Goal: Find specific page/section: Find specific page/section

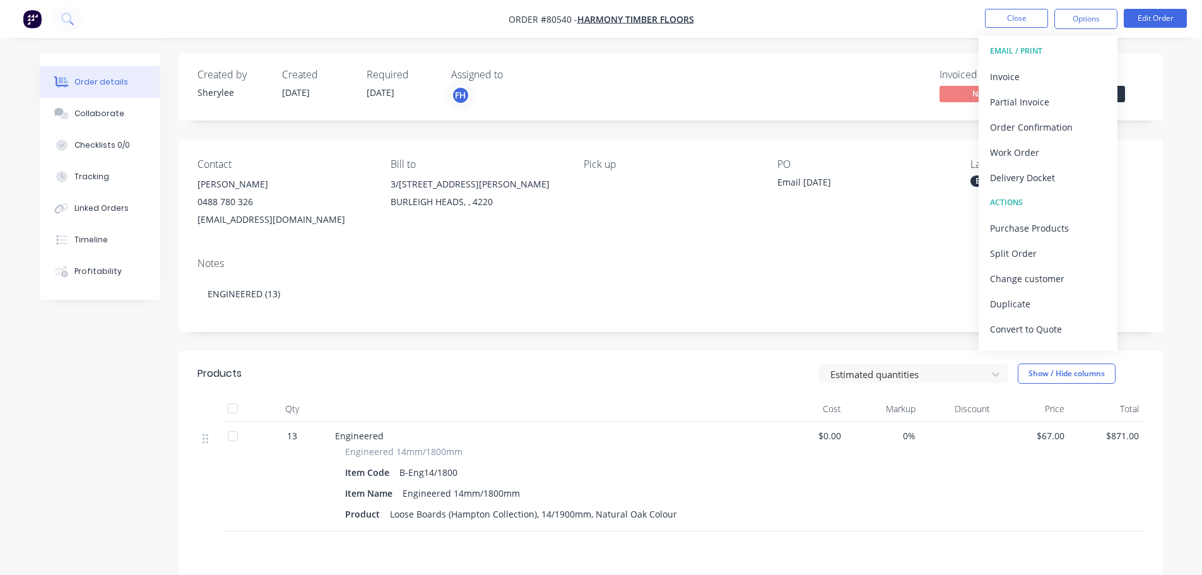
click at [34, 15] on img "button" at bounding box center [32, 18] width 19 height 19
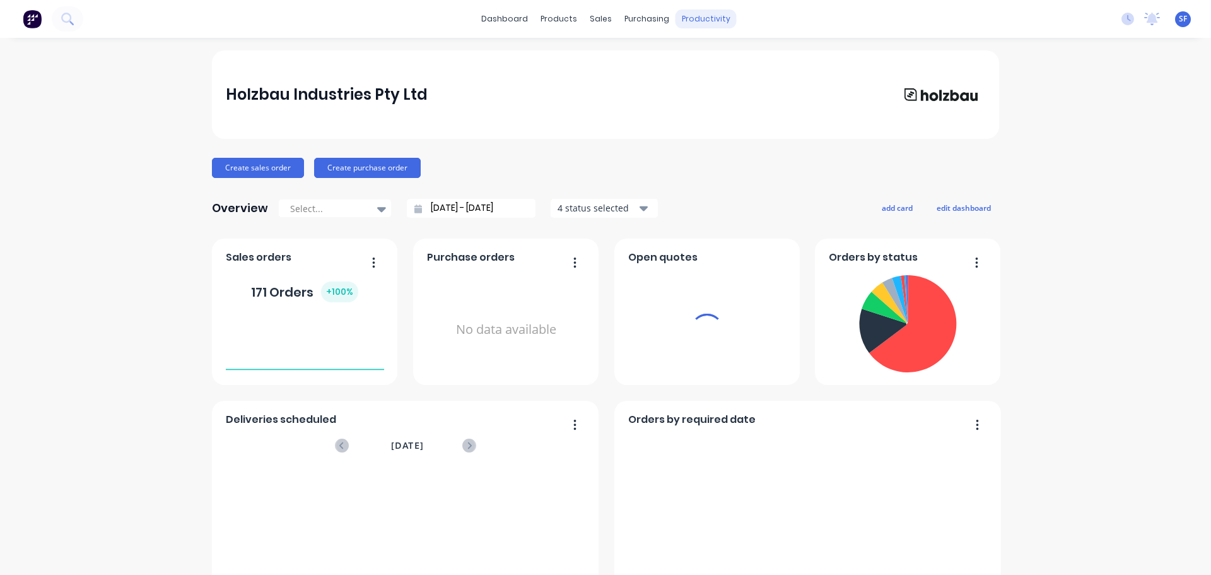
click at [698, 23] on div "productivity" at bounding box center [706, 18] width 61 height 19
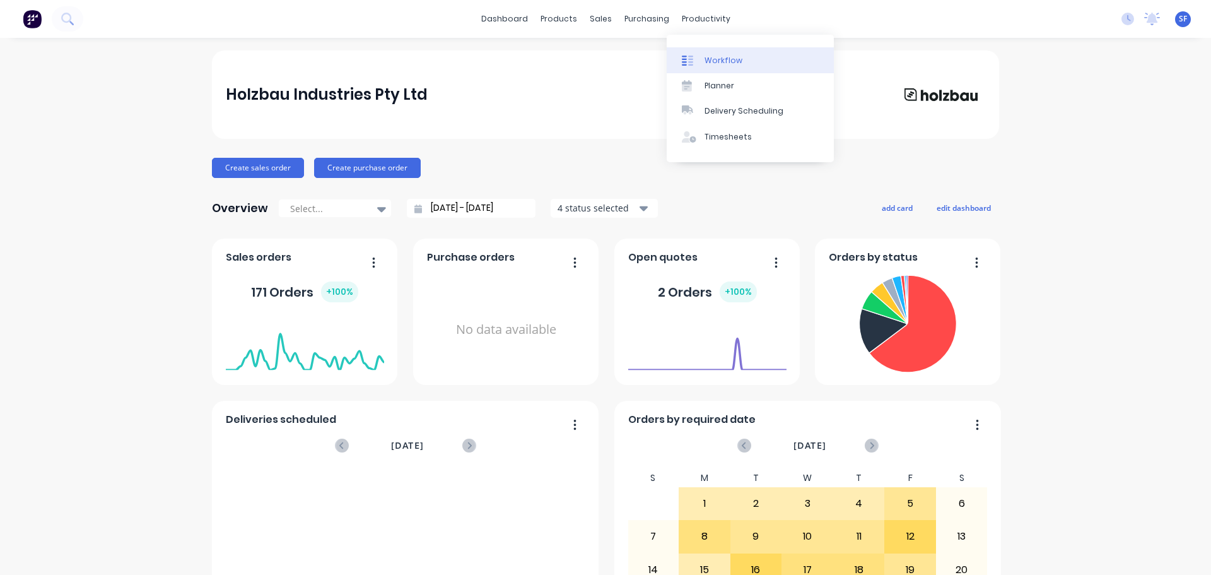
click at [724, 56] on div "Workflow" at bounding box center [724, 60] width 38 height 11
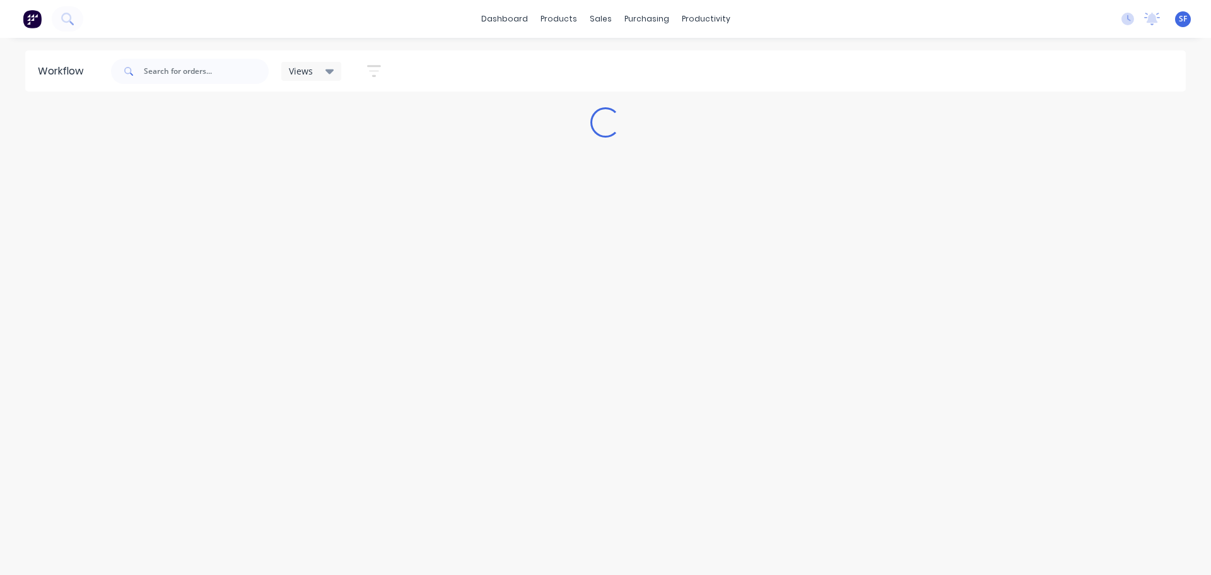
drag, startPoint x: 724, startPoint y: 56, endPoint x: 671, endPoint y: 214, distance: 166.9
click at [671, 214] on div "Workflow Views Save new view None (Default) edit Engineered edit Hybrid/LVT edi…" at bounding box center [605, 299] width 1211 height 499
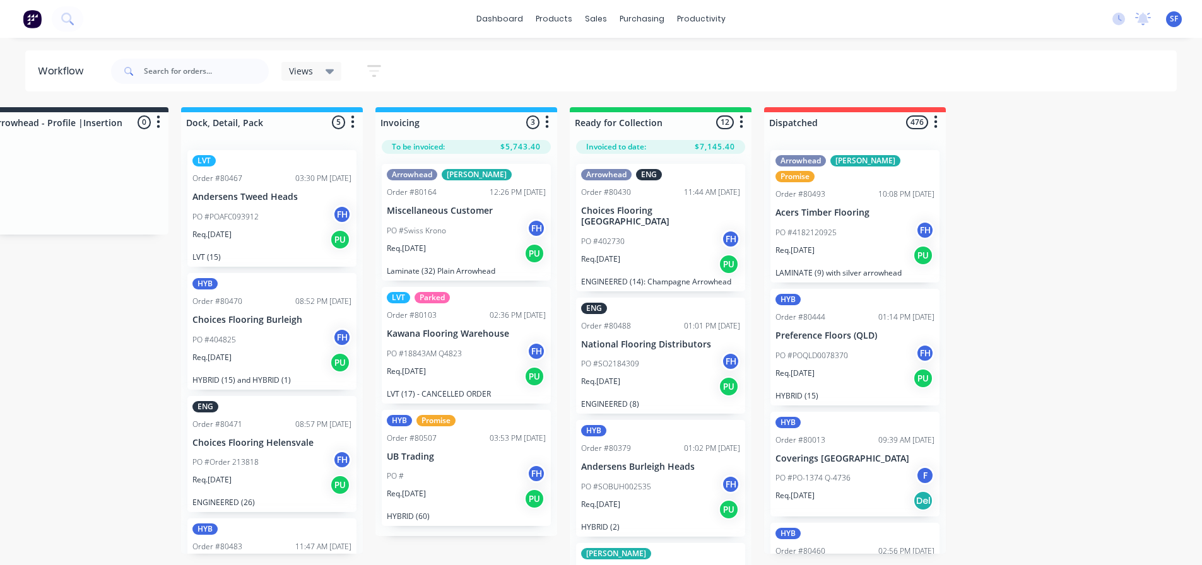
scroll to position [0, 1027]
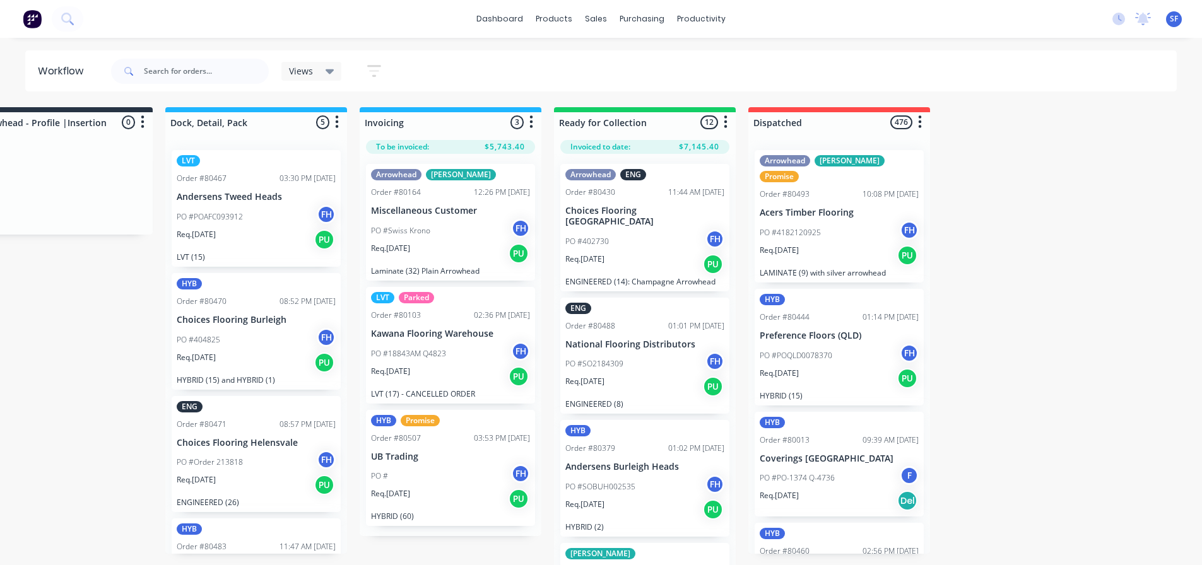
click at [453, 239] on div "PO #Swiss Krono FH" at bounding box center [450, 231] width 159 height 24
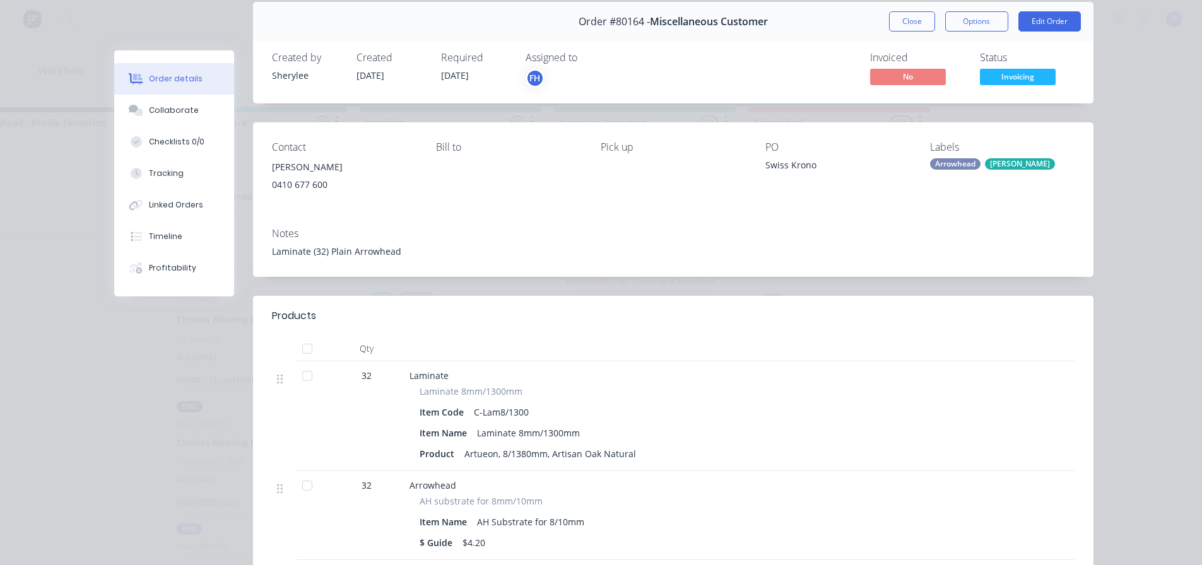
scroll to position [0, 0]
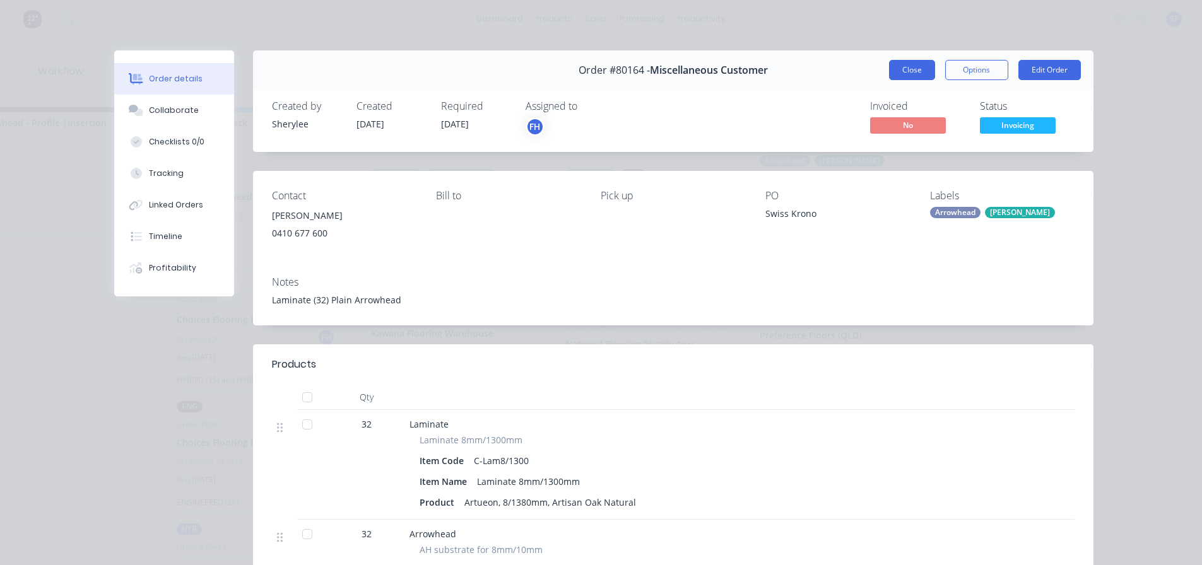
click at [896, 71] on button "Close" at bounding box center [912, 70] width 46 height 20
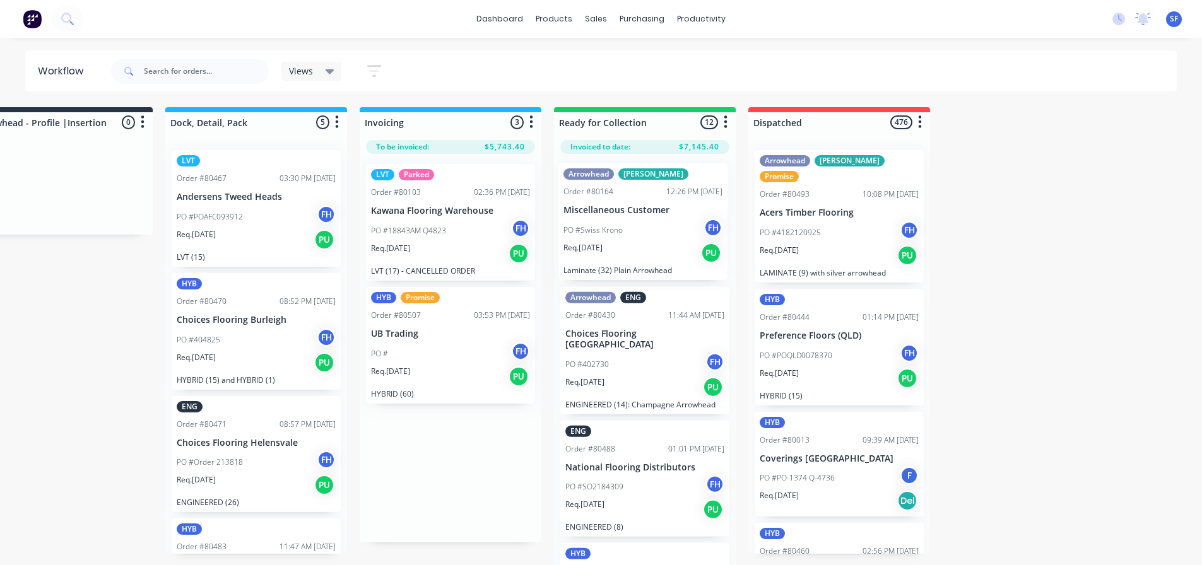
drag, startPoint x: 450, startPoint y: 237, endPoint x: 650, endPoint y: 237, distance: 199.3
click at [650, 237] on div "Submitted 30 Summaries Total order value Invoiced to date To be invoiced HYB Or…" at bounding box center [106, 337] width 2286 height 460
